Goal: Navigation & Orientation: Find specific page/section

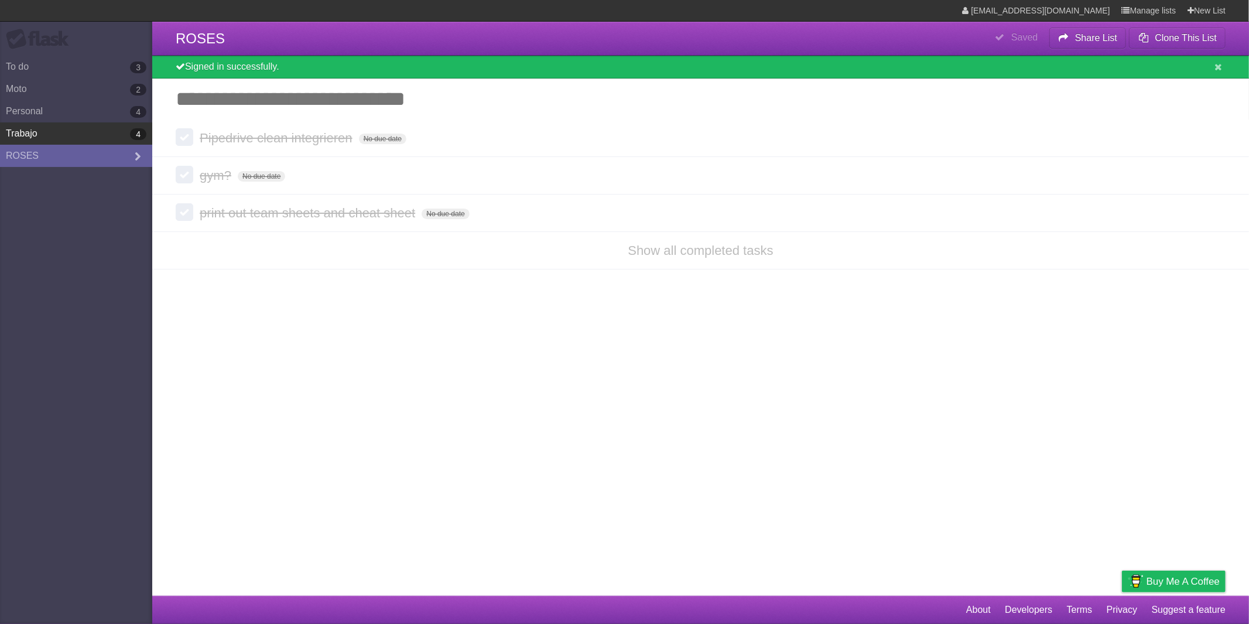
click at [51, 129] on link "Trabajo 4" at bounding box center [76, 133] width 152 height 22
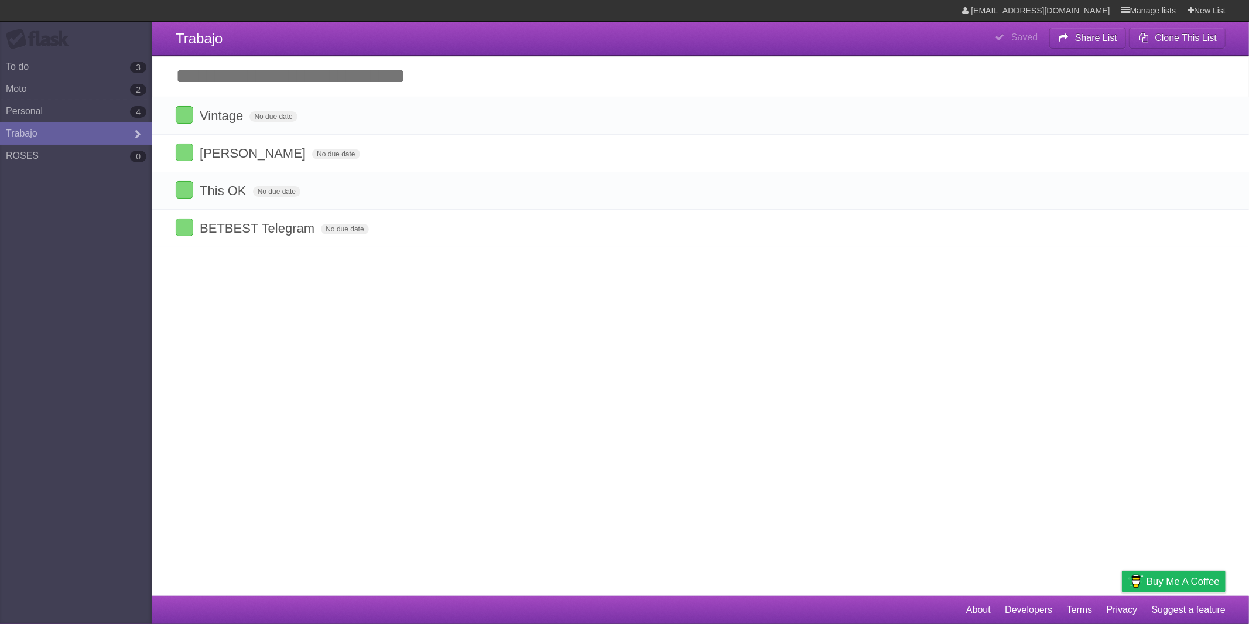
click at [67, 113] on link "Personal 4" at bounding box center [76, 111] width 152 height 22
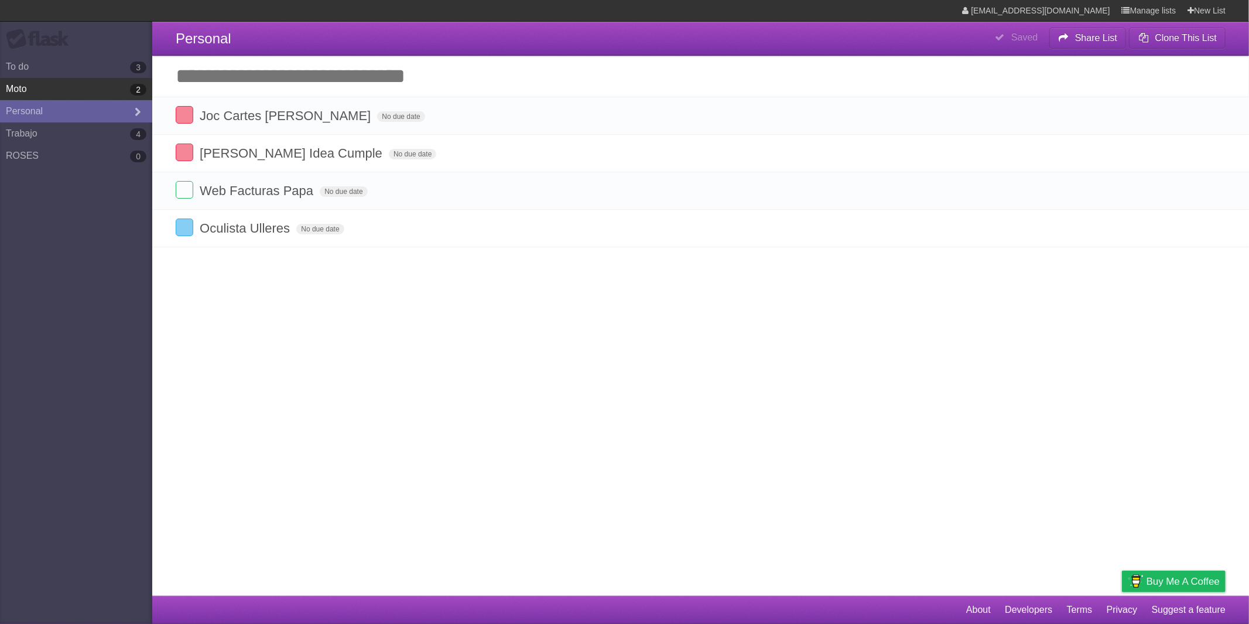
click at [90, 94] on link "Moto 2" at bounding box center [76, 89] width 152 height 22
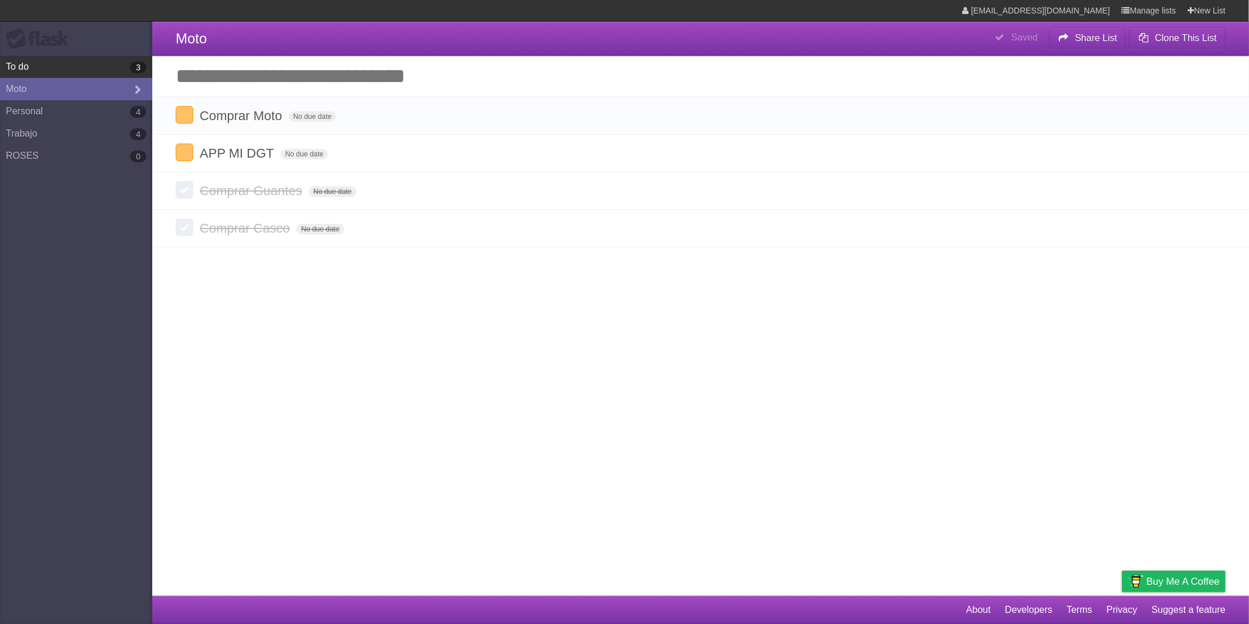
click at [84, 72] on link "To do 3" at bounding box center [76, 67] width 152 height 22
